Goal: Information Seeking & Learning: Check status

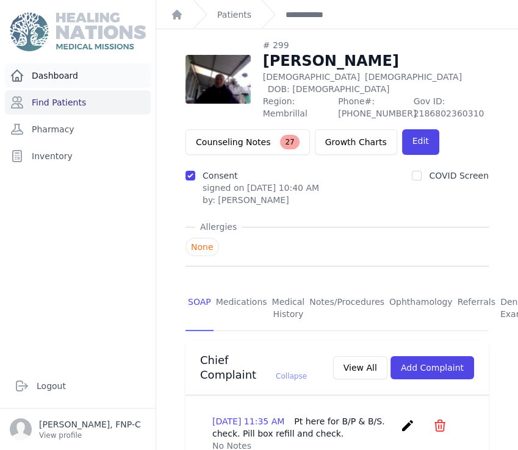
scroll to position [1410, 0]
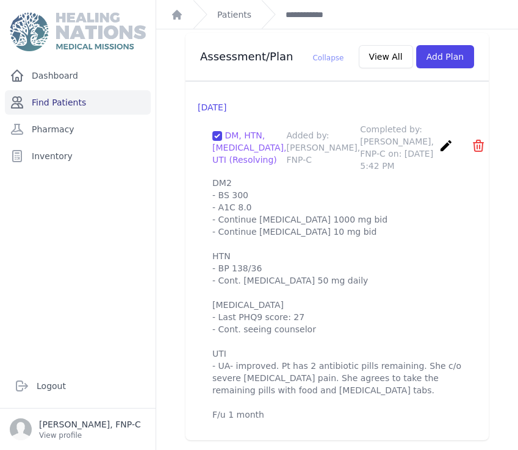
click at [59, 101] on link "Find Patients" at bounding box center [78, 102] width 146 height 24
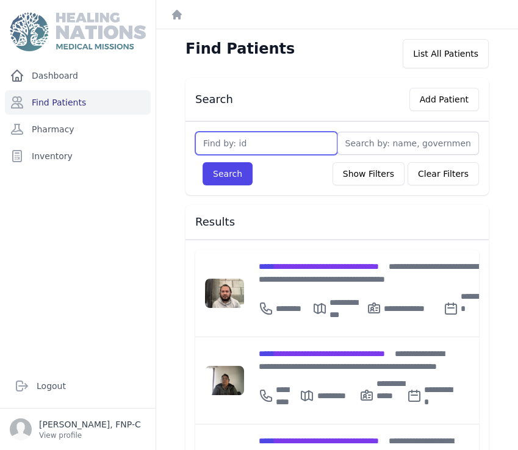
click at [214, 138] on input "text" at bounding box center [266, 143] width 142 height 23
type input "3685"
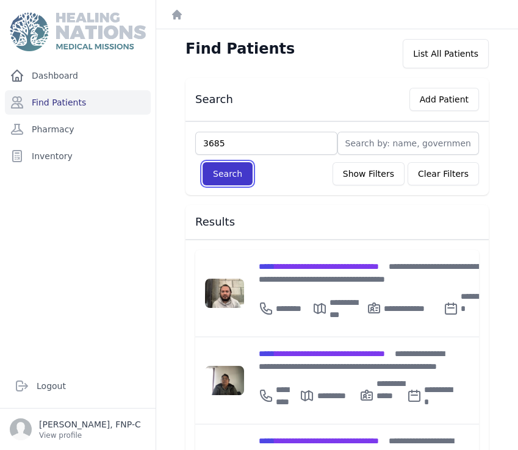
click at [234, 171] on button "Search" at bounding box center [228, 173] width 50 height 23
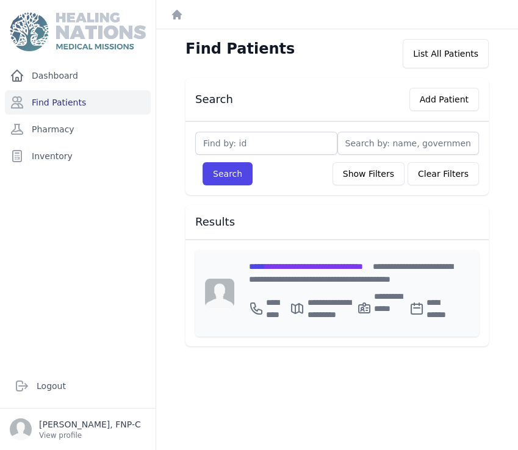
click at [298, 262] on span "**********" at bounding box center [306, 266] width 114 height 9
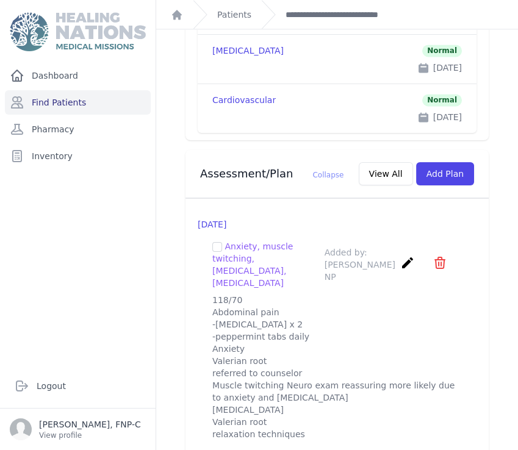
scroll to position [1963, 0]
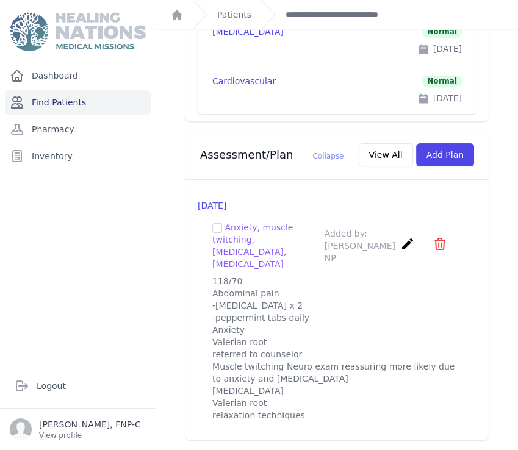
click at [73, 103] on link "Find Patients" at bounding box center [78, 102] width 146 height 24
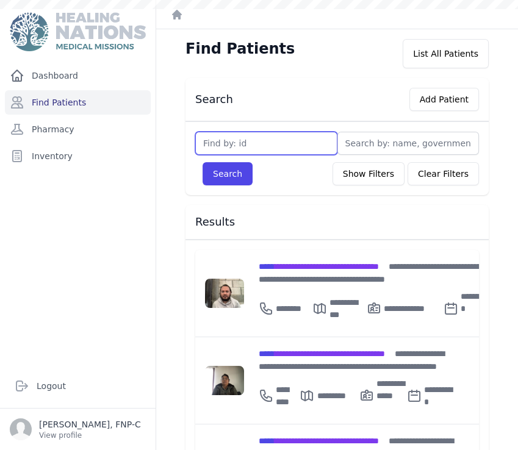
click at [205, 138] on input "text" at bounding box center [266, 143] width 142 height 23
type input "3683"
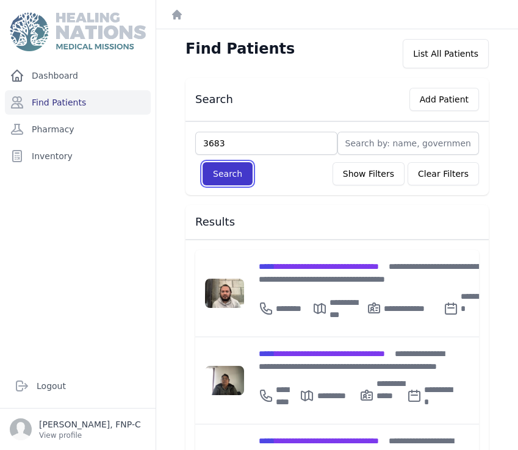
click at [235, 175] on button "Search" at bounding box center [228, 173] width 50 height 23
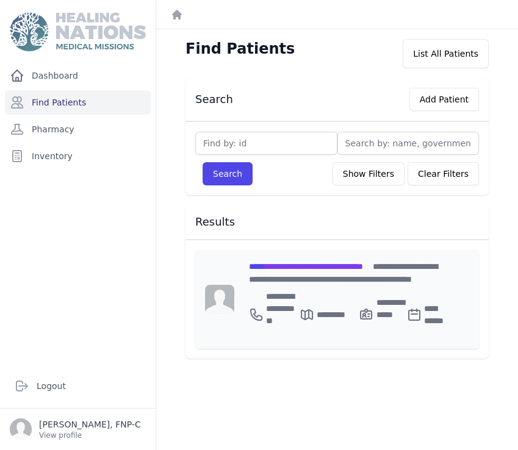
click at [283, 263] on span "**********" at bounding box center [306, 266] width 114 height 9
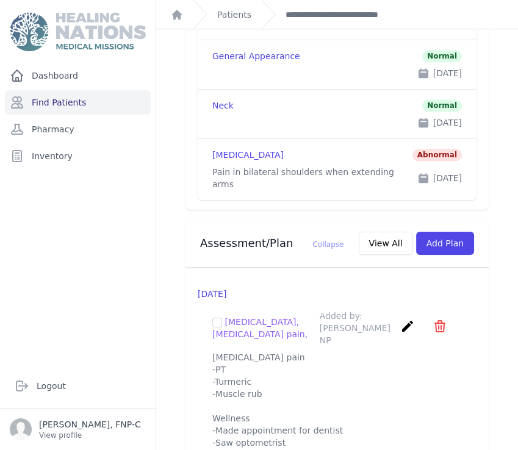
scroll to position [1522, 0]
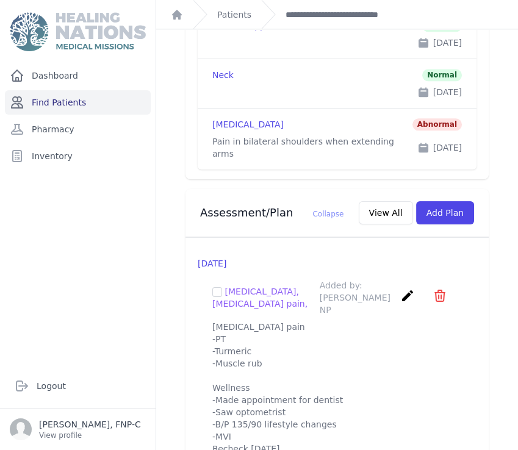
click at [68, 106] on link "Find Patients" at bounding box center [78, 102] width 146 height 24
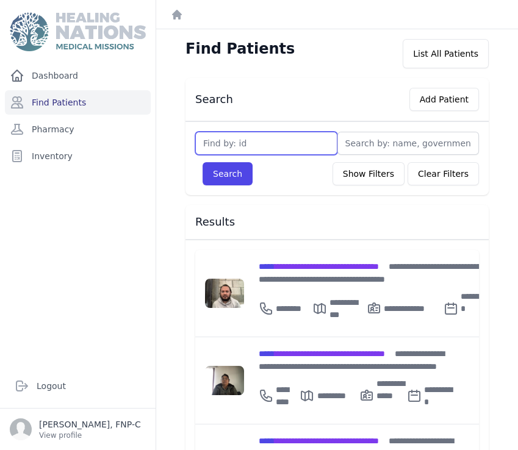
drag, startPoint x: 212, startPoint y: 146, endPoint x: 225, endPoint y: 140, distance: 14.2
click at [212, 146] on input "text" at bounding box center [266, 143] width 142 height 23
type input "3688"
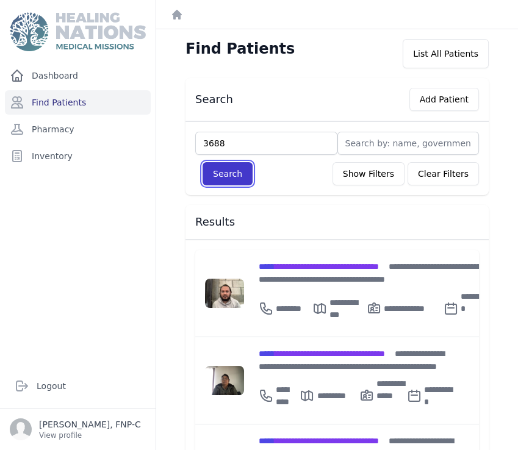
click at [216, 172] on button "Search" at bounding box center [228, 173] width 50 height 23
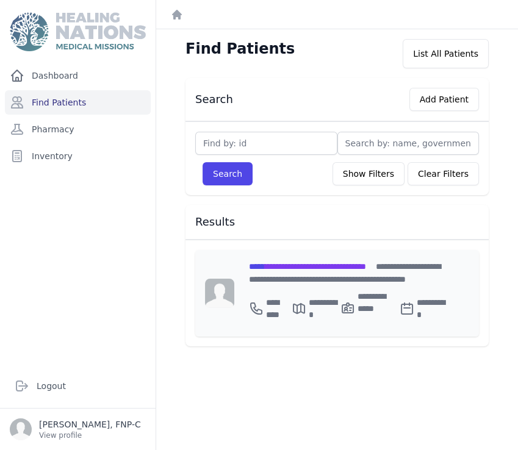
click at [289, 266] on span "**********" at bounding box center [307, 266] width 117 height 9
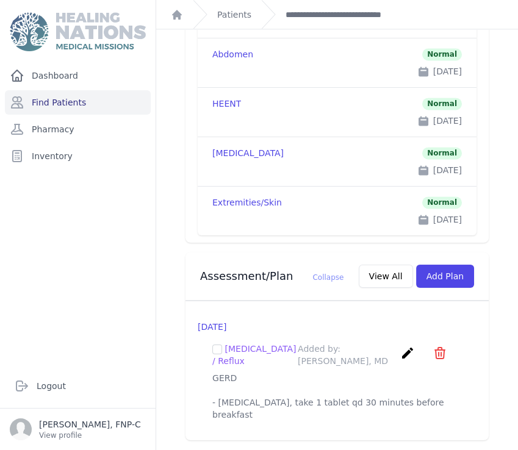
scroll to position [1716, 0]
click at [59, 96] on link "Find Patients" at bounding box center [78, 102] width 146 height 24
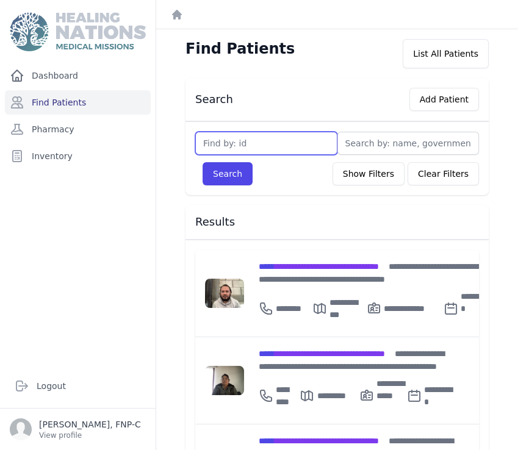
click at [212, 145] on input "text" at bounding box center [266, 143] width 142 height 23
type input "3734"
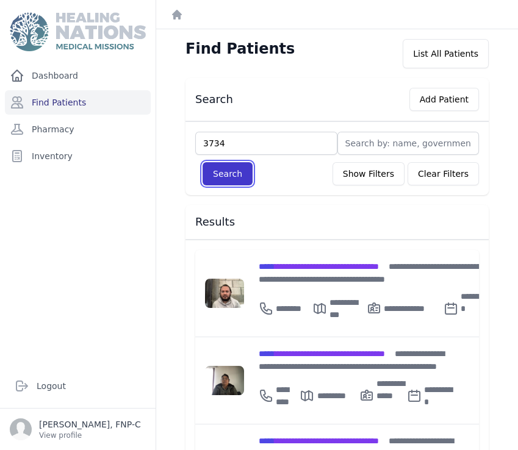
click at [221, 175] on button "Search" at bounding box center [228, 173] width 50 height 23
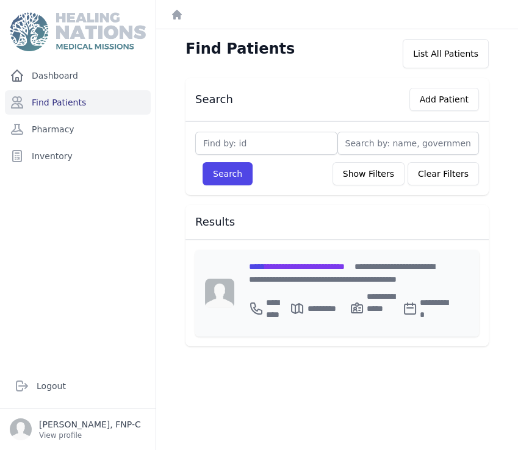
click at [285, 267] on span "**********" at bounding box center [297, 266] width 96 height 9
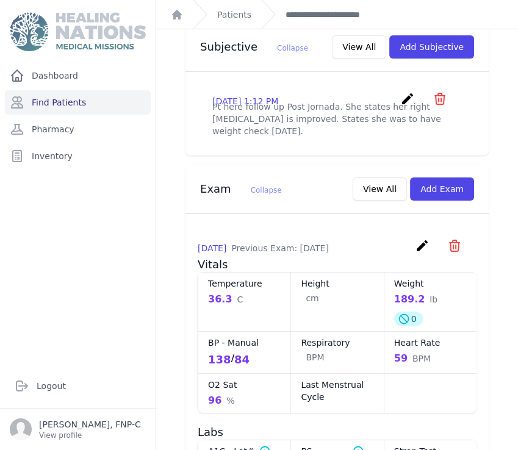
scroll to position [474, 0]
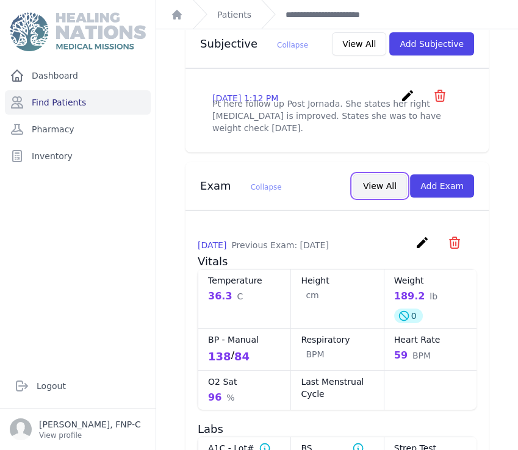
click at [374, 175] on button "View All" at bounding box center [380, 186] width 54 height 23
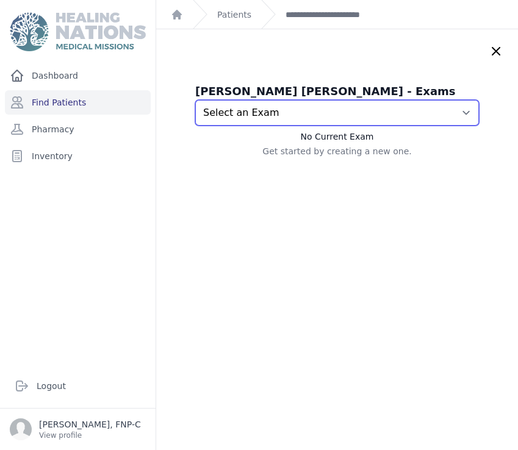
click at [445, 112] on select "Select an Exam 2025-Jul-24 1:20 PM 2025-Jul-24 1:14 PM 2025-Jun-20 4:28 PM" at bounding box center [337, 113] width 284 height 26
click at [195, 100] on select "Select an Exam 2025-Jul-24 1:20 PM 2025-Jul-24 1:14 PM 2025-Jun-20 4:28 PM" at bounding box center [337, 113] width 284 height 26
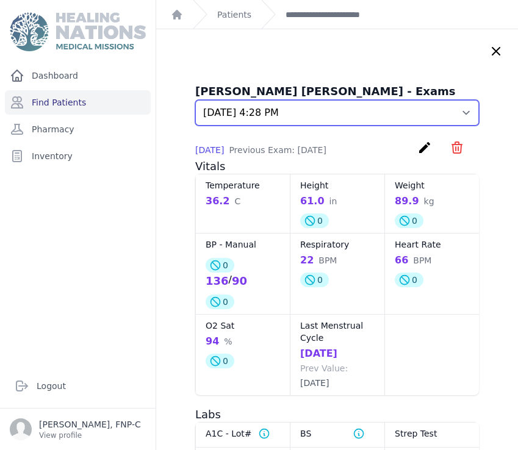
click at [447, 111] on select "Select an Exam 2025-Jul-24 1:20 PM 2025-Jul-24 1:14 PM 2025-Jun-20 4:28 PM" at bounding box center [337, 113] width 284 height 26
click at [195, 100] on select "Select an Exam 2025-Jul-24 1:20 PM 2025-Jul-24 1:14 PM 2025-Jun-20 4:28 PM" at bounding box center [337, 113] width 284 height 26
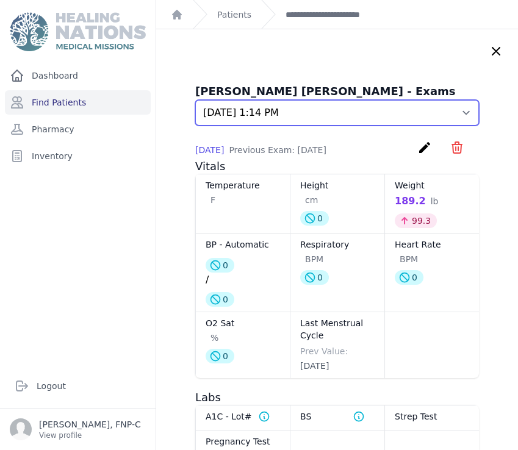
click at [444, 114] on select "Select an Exam 2025-Jul-24 1:20 PM 2025-Jul-24 1:14 PM 2025-Jun-20 4:28 PM" at bounding box center [337, 113] width 284 height 26
select select "7763"
click at [195, 100] on select "Select an Exam 2025-Jul-24 1:20 PM 2025-Jul-24 1:14 PM 2025-Jun-20 4:28 PM" at bounding box center [337, 113] width 284 height 26
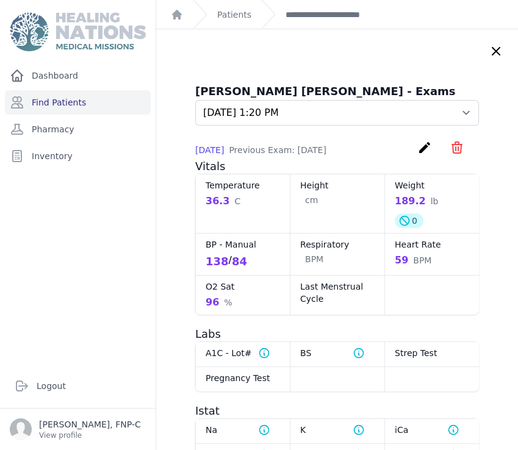
click at [489, 52] on icon at bounding box center [496, 51] width 15 height 15
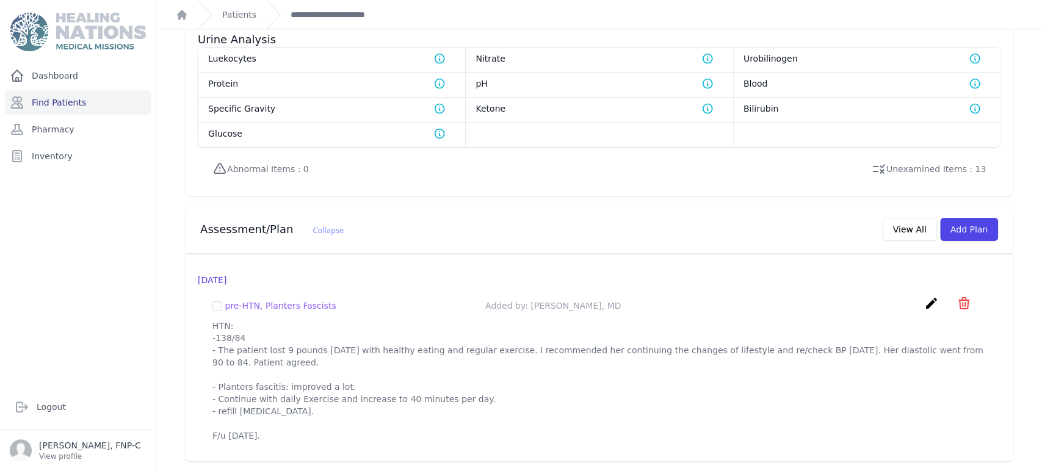
scroll to position [943, 0]
click at [72, 105] on link "Find Patients" at bounding box center [78, 102] width 146 height 24
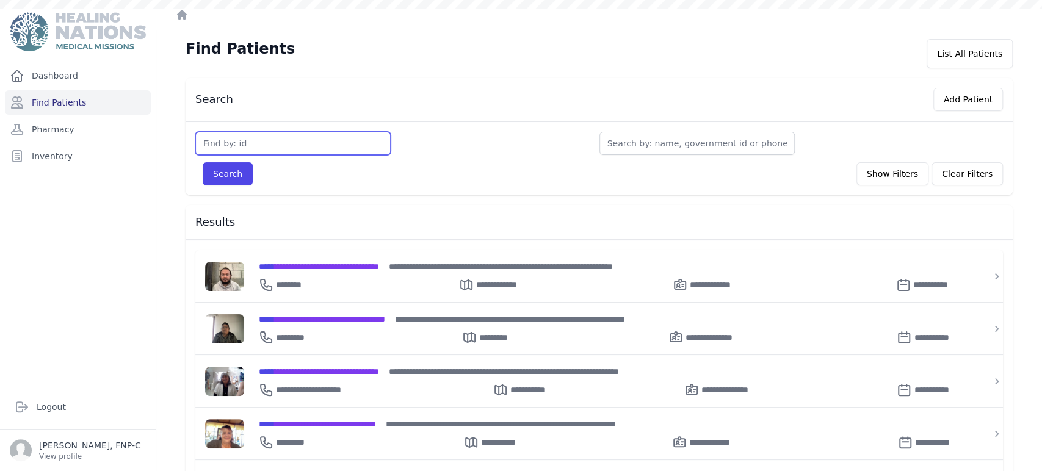
click at [215, 140] on input "text" at bounding box center [292, 143] width 195 height 23
type input "3130"
click at [233, 178] on button "Search" at bounding box center [228, 173] width 50 height 23
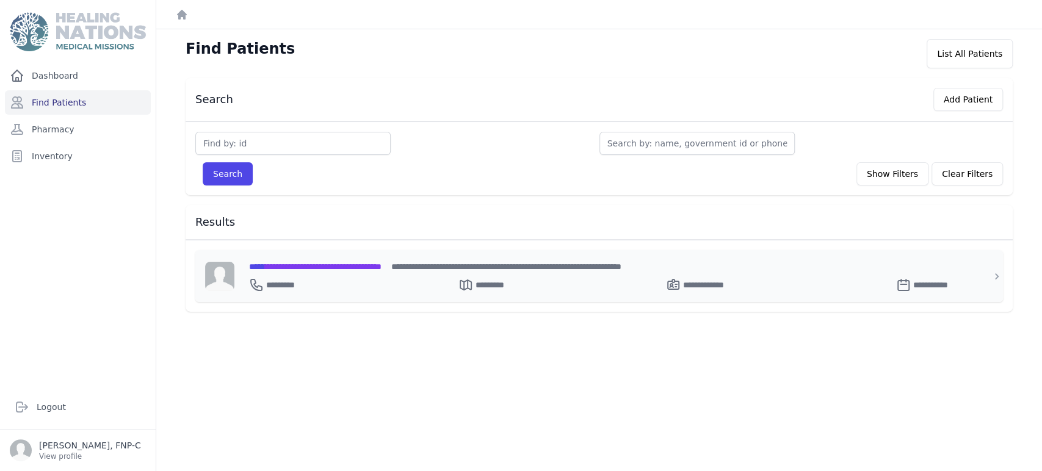
click at [272, 264] on span "**********" at bounding box center [315, 266] width 132 height 9
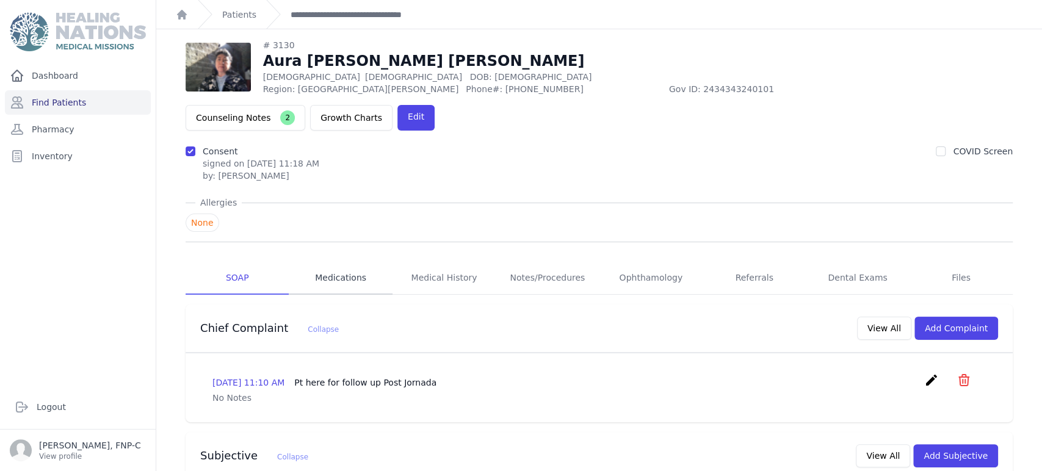
click at [322, 262] on link "Medications" at bounding box center [340, 278] width 103 height 33
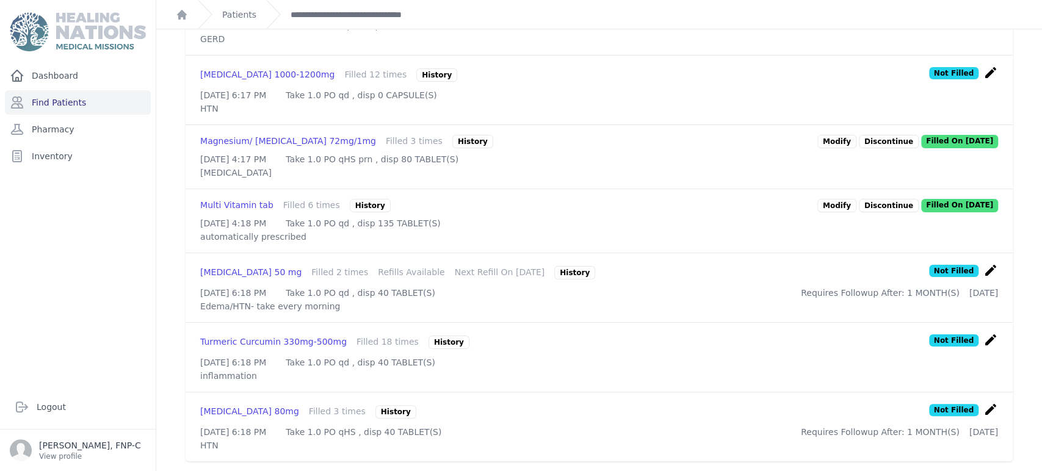
scroll to position [594, 0]
click at [43, 104] on link "Find Patients" at bounding box center [78, 102] width 146 height 24
